Goal: Information Seeking & Learning: Learn about a topic

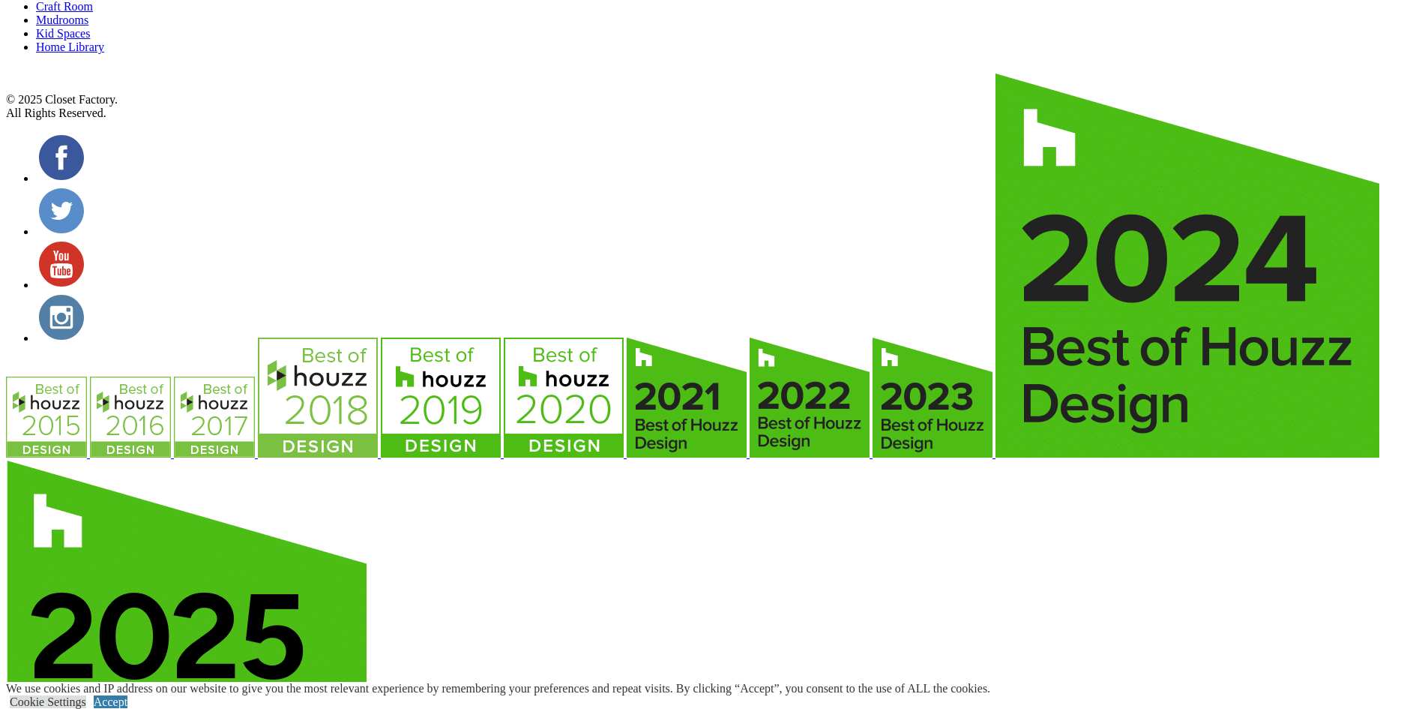
scroll to position [4990, 0]
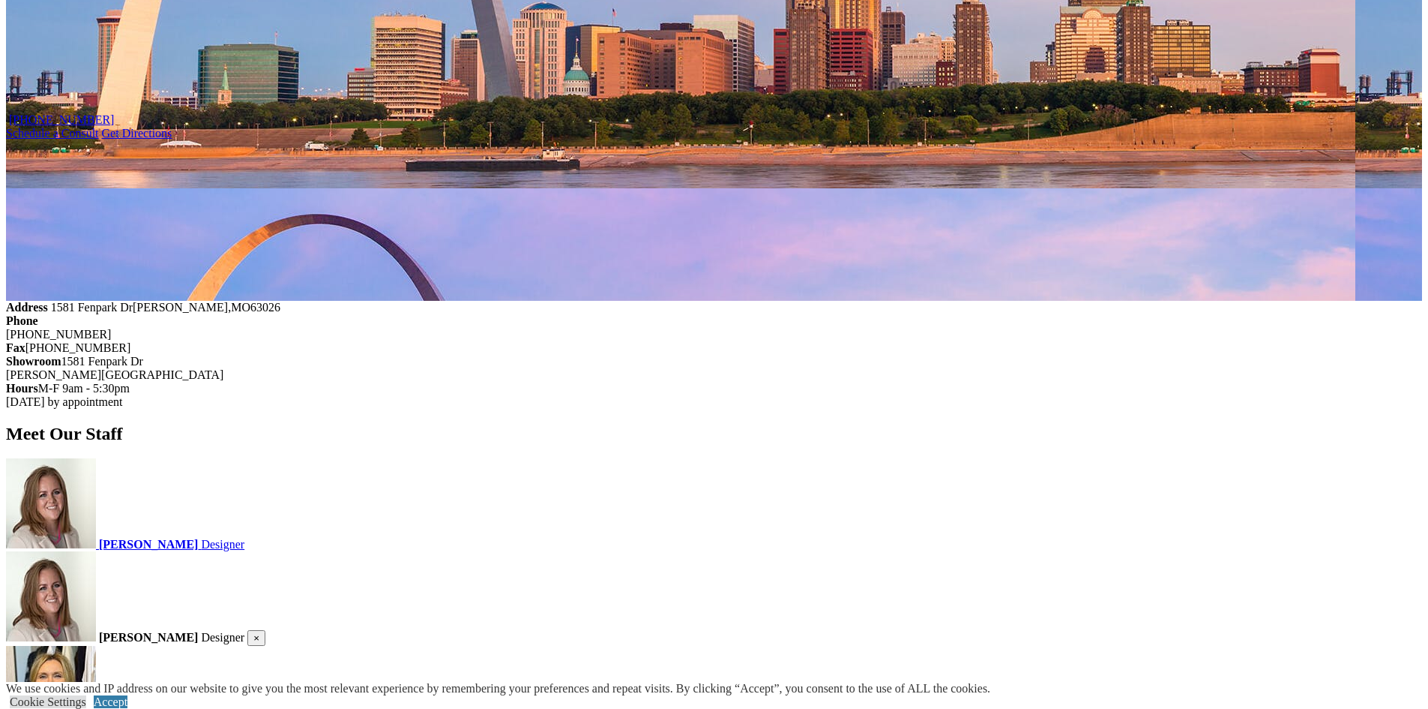
scroll to position [1649, 0]
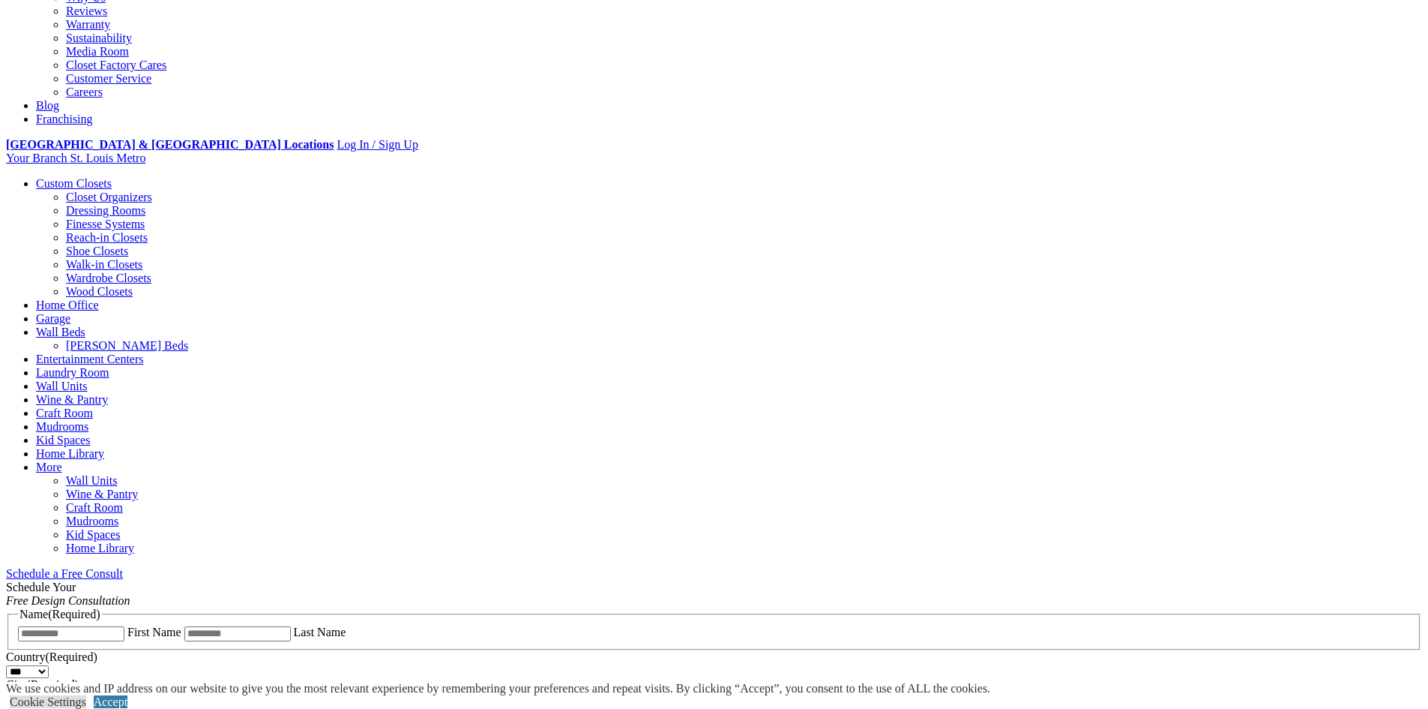
scroll to position [450, 0]
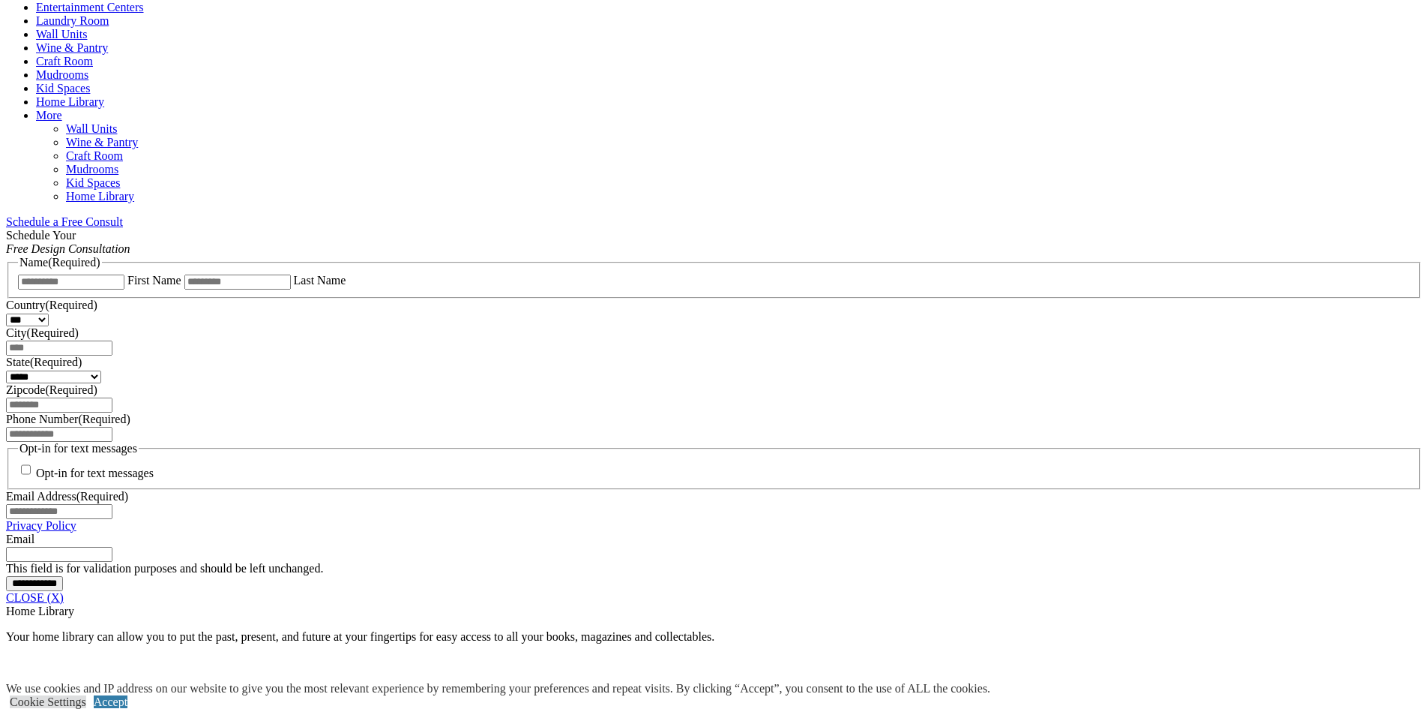
scroll to position [550, 0]
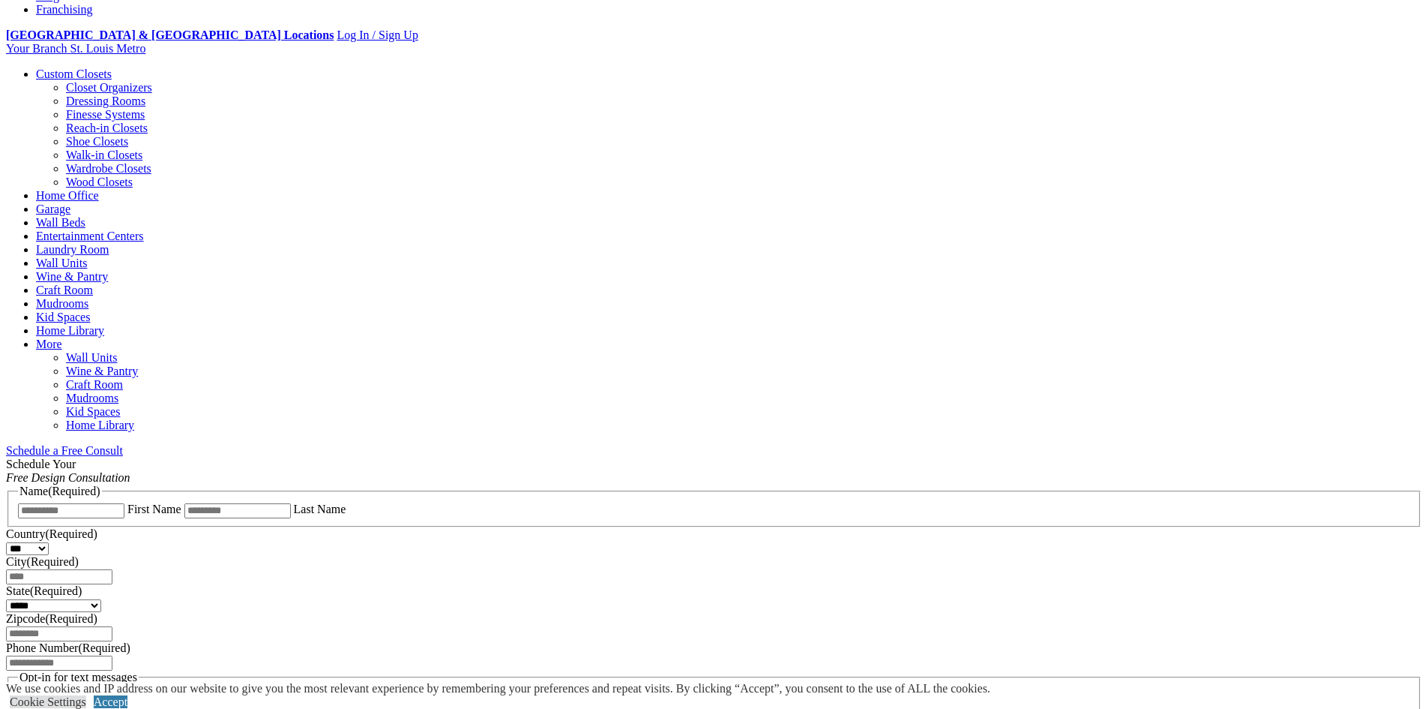
click at [112, 67] on link "Custom Closets" at bounding box center [74, 73] width 76 height 13
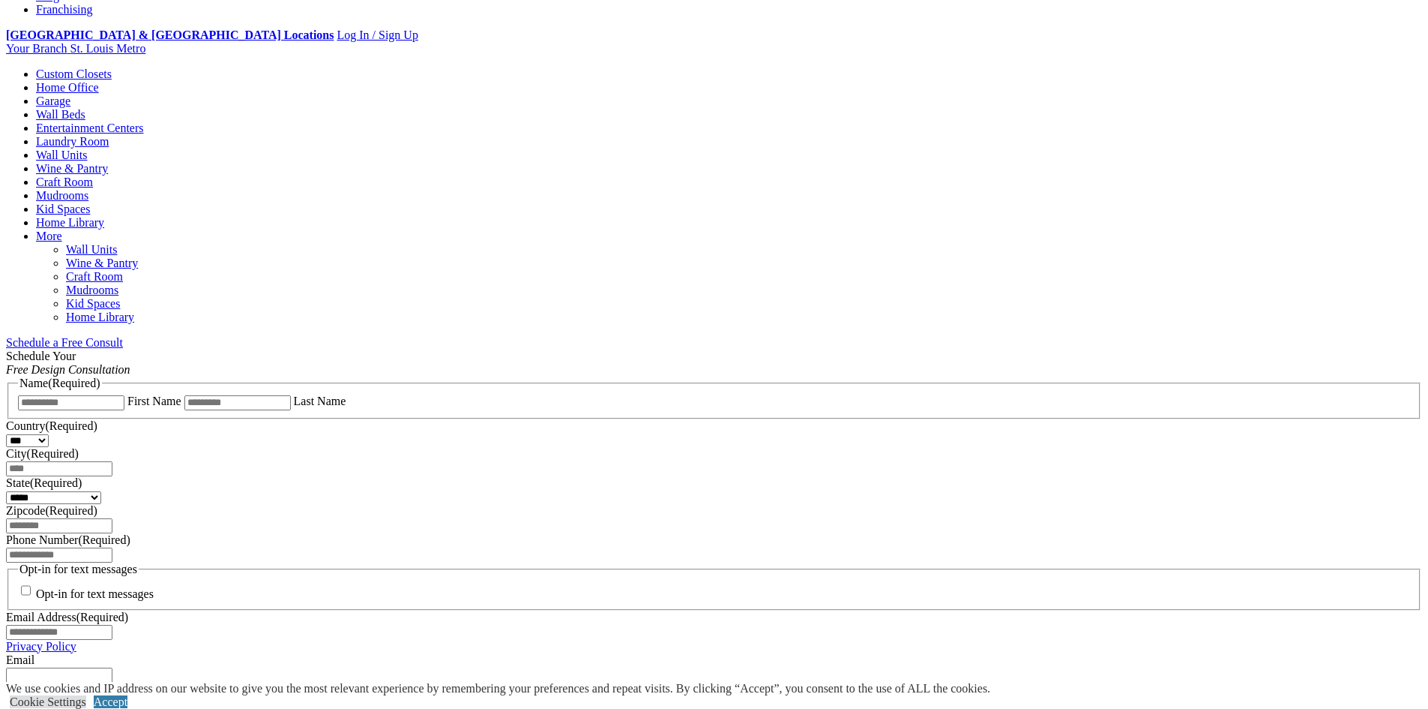
click at [112, 67] on link "Custom Closets" at bounding box center [74, 73] width 76 height 13
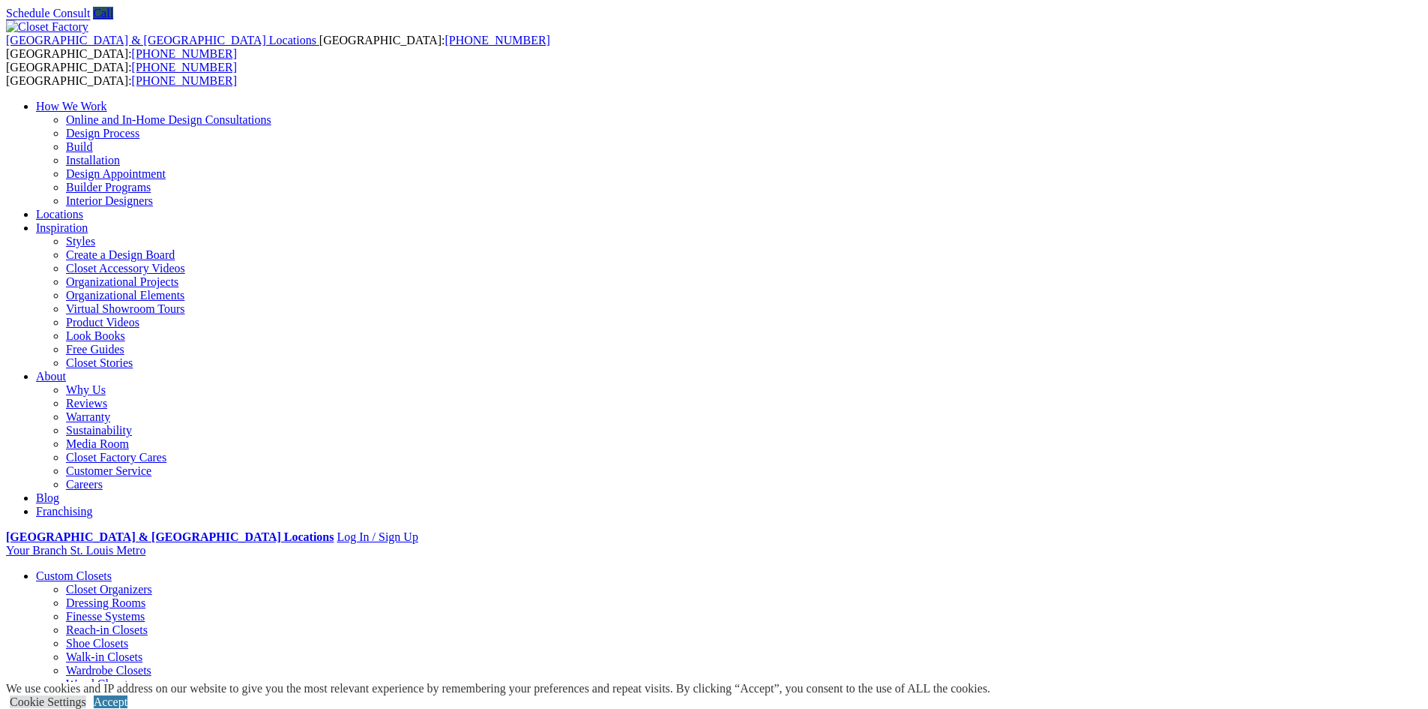
scroll to position [75, 0]
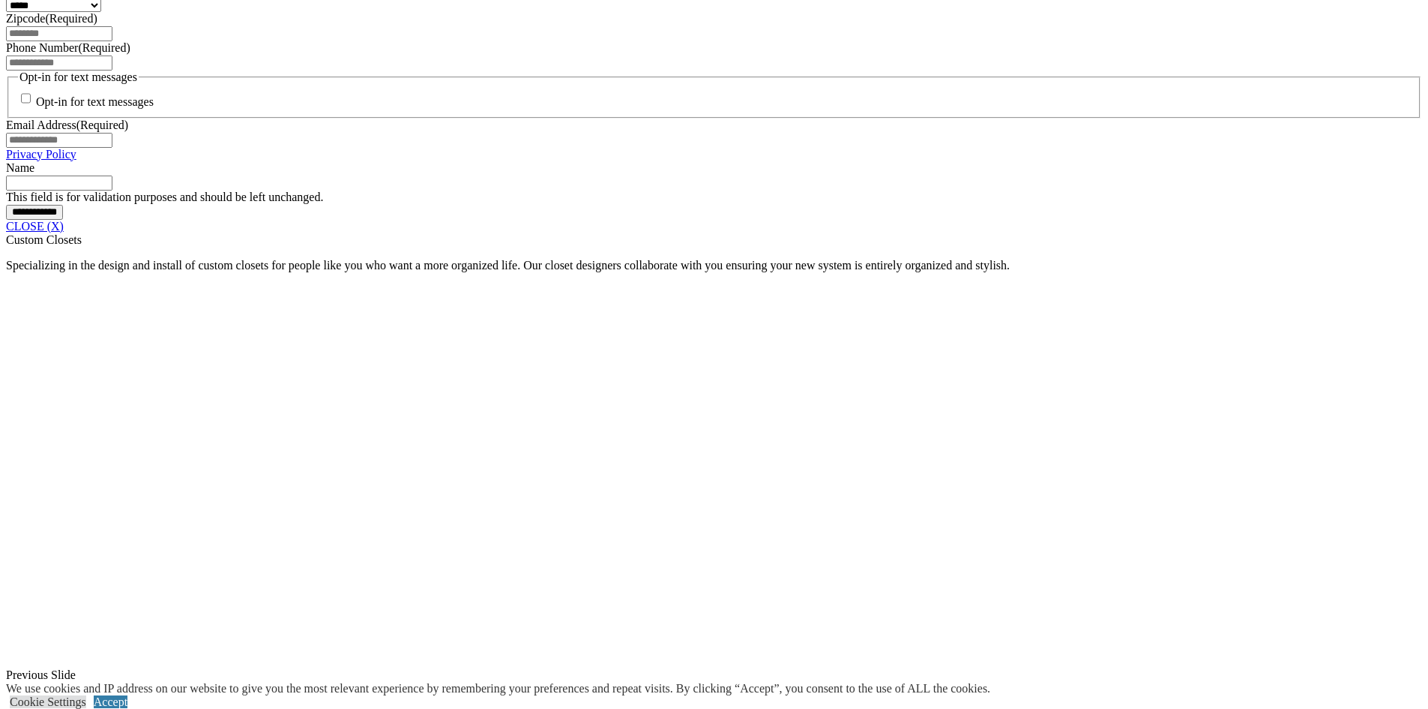
scroll to position [1164, 0]
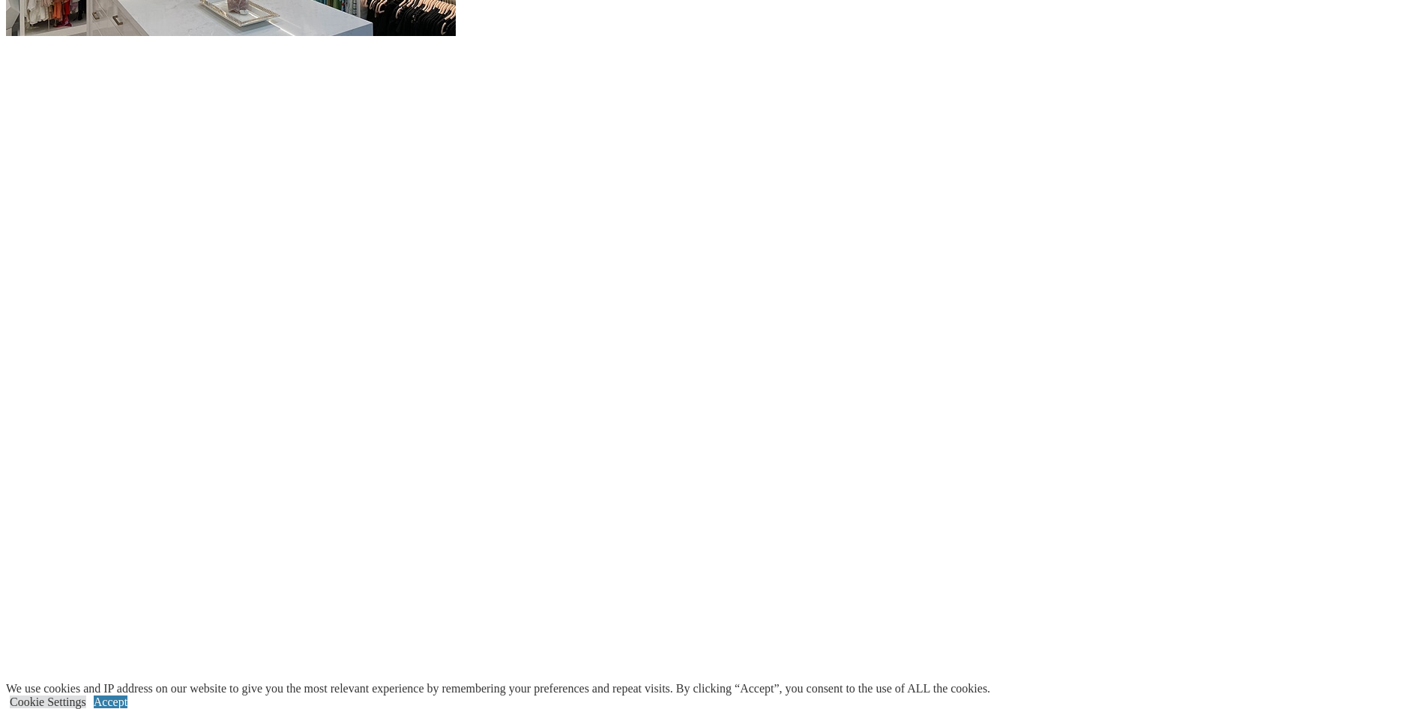
scroll to position [2139, 0]
